Goal: Task Accomplishment & Management: Complete application form

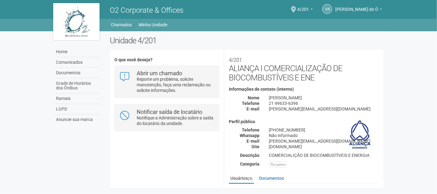
click at [319, 11] on div "VR Viviane Rocha do Ó Viviane Rocha do Ó viviane.rocha@invasive.com.br Meu perf…" at bounding box center [347, 10] width 69 height 18
click at [313, 8] on link "4/201" at bounding box center [305, 10] width 16 height 5
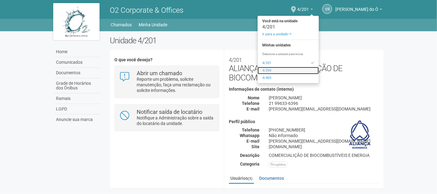
click at [277, 70] on link "4/204" at bounding box center [288, 70] width 61 height 7
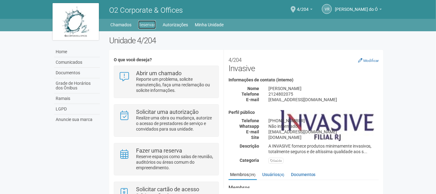
click at [147, 27] on link "Reservas" at bounding box center [147, 24] width 18 height 9
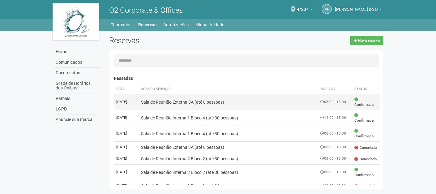
click at [242, 101] on td "Sala de Reunião Externa 3A (até 8 pessoas)" at bounding box center [228, 102] width 179 height 16
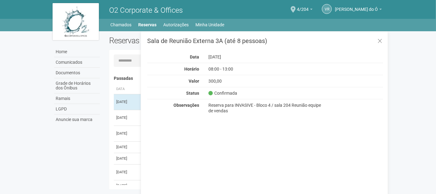
drag, startPoint x: 148, startPoint y: 41, endPoint x: 268, endPoint y: 42, distance: 119.1
click at [268, 42] on h3 "Sala de Reunião Externa 3A (até 8 pessoas)" at bounding box center [265, 41] width 236 height 6
copy h3 "Sala de Reunião Externa 3A (até 8 pessoas)"
click at [303, 132] on div "Sala de Reunião Externa 3A (até 8 pessoas) Data [DATE] Horário 08:00 - 13:00 Va…" at bounding box center [264, 117] width 247 height 172
click at [178, 176] on div "Sala de Reunião Externa 3A (até 8 pessoas) Data [DATE] Horário 08:00 - 13:00 Va…" at bounding box center [264, 117] width 247 height 172
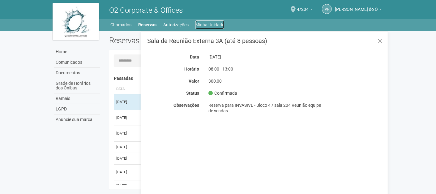
click at [206, 24] on link "Minha Unidade" at bounding box center [210, 24] width 29 height 9
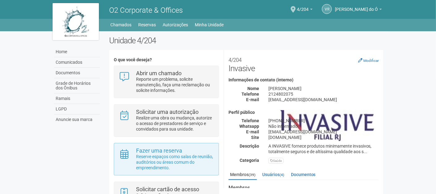
scroll to position [37, 0]
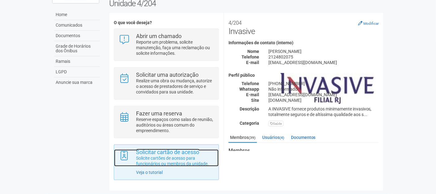
click at [171, 154] on strong "Solicitar cartão de acesso" at bounding box center [167, 152] width 63 height 6
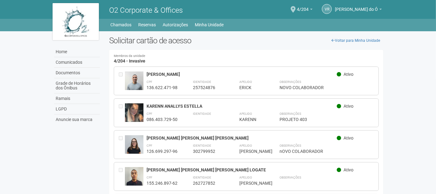
drag, startPoint x: 147, startPoint y: 73, endPoint x: 196, endPoint y: 73, distance: 49.5
click at [196, 73] on div "[PERSON_NAME] Ativo CPF 136.622.471-98 Identidade 257524876 Apelido ***** [PERS…" at bounding box center [246, 81] width 265 height 29
copy div "[PERSON_NAME]"
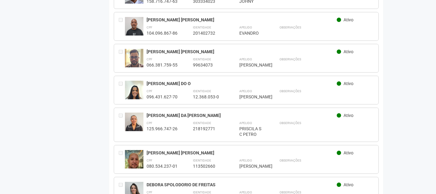
scroll to position [309, 0]
